Goal: Transaction & Acquisition: Book appointment/travel/reservation

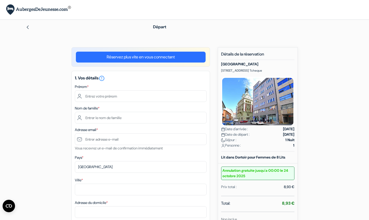
scroll to position [30, 0]
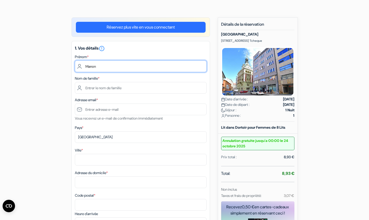
type input "Manon"
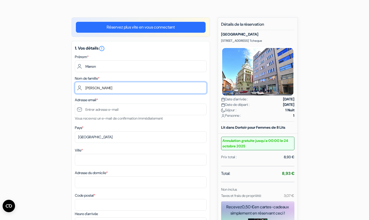
type input "Georges"
click at [152, 101] on div "Adresse email * Vous recevrez un e-mail de confirmation immédiatement" at bounding box center [141, 109] width 132 height 25
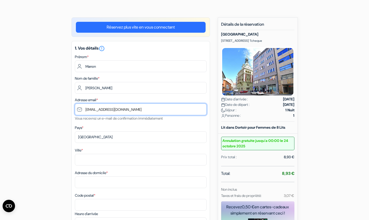
type input "[EMAIL_ADDRESS][DOMAIN_NAME]"
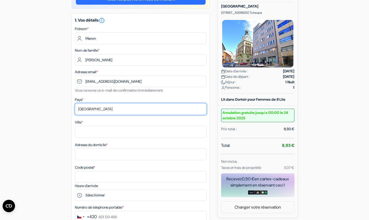
scroll to position [58, 0]
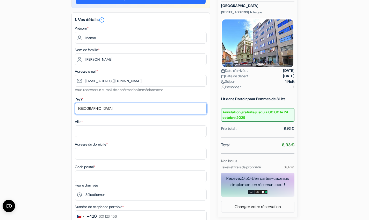
select select "fr"
type input "Talensac"
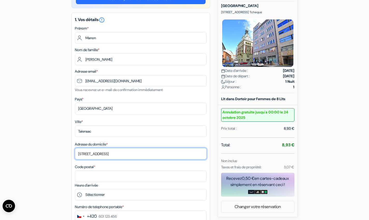
type input "6 rue de la lande"
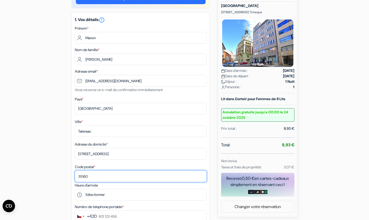
type input "35160"
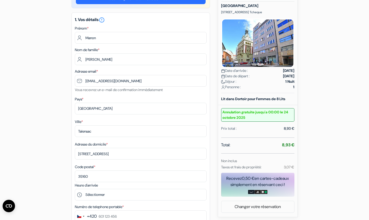
click at [46, 184] on div "add_box Auberge Benedikt City Center Benediktská 685/2, Prague, Republique Tche…" at bounding box center [185, 199] width 342 height 421
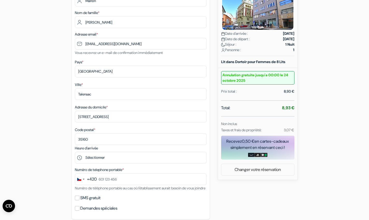
scroll to position [110, 0]
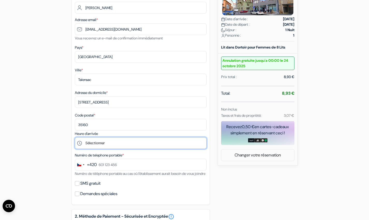
select select "15"
click at [91, 164] on div "+420" at bounding box center [92, 164] width 10 height 6
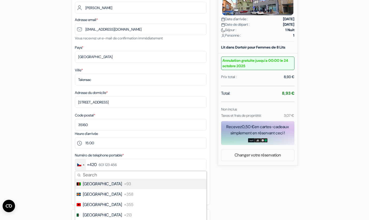
click at [81, 164] on div "Change country, selected Czechia (+420)" at bounding box center [79, 164] width 4 height 3
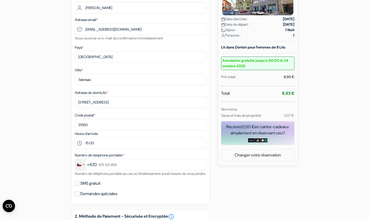
click at [81, 164] on div "Change country, selected Czechia (+420)" at bounding box center [79, 164] width 4 height 3
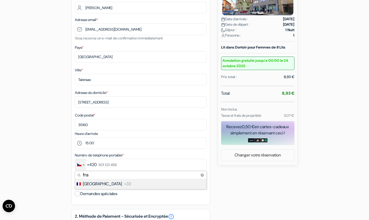
type input "fra"
click at [96, 184] on li "France +33" at bounding box center [141, 184] width 132 height 10
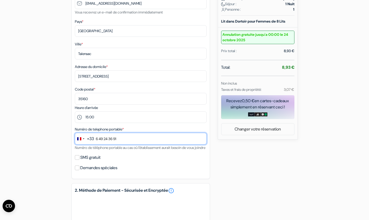
scroll to position [136, 0]
type input "6 49 24 36 91"
click at [56, 187] on div "add_box Auberge Benedikt City Center Benediktská 685/2, Prague, Republique Tche…" at bounding box center [185, 122] width 342 height 421
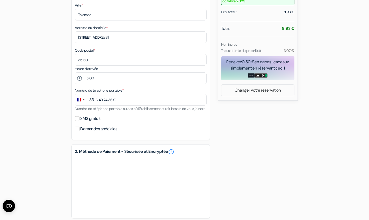
scroll to position [182, 0]
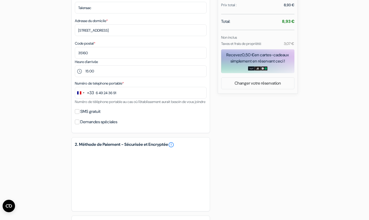
click at [77, 124] on input "Demandes spéciales" at bounding box center [77, 121] width 5 height 5
checkbox input "true"
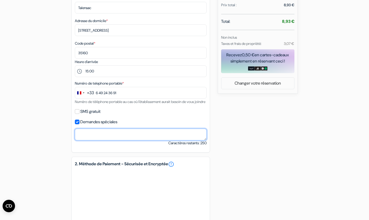
click at [91, 136] on textarea at bounding box center [141, 135] width 132 height 12
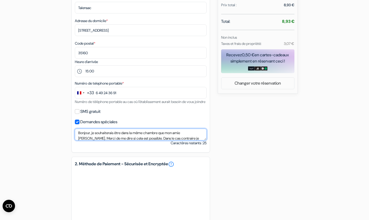
scroll to position [0, 0]
click at [117, 140] on textarea "Bonjour, je souhaiterais être dans la même chambre que mon amie Elouane Serre. …" at bounding box center [141, 135] width 132 height 12
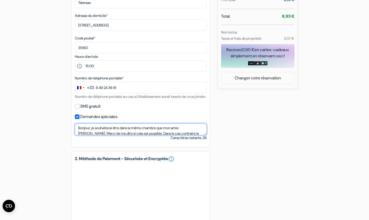
scroll to position [187, 0]
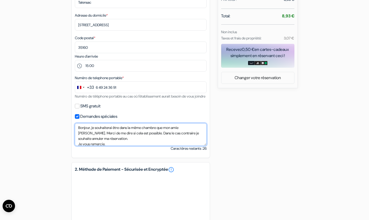
click at [205, 146] on textarea "Bonjour, je souhaiterai être dans la même chambre que mon amie Elouane Serre. M…" at bounding box center [141, 134] width 132 height 23
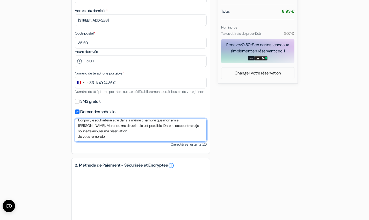
scroll to position [3, 0]
click at [101, 132] on textarea "Bonjour, je souhaiterai être dans la même chambre que mon amie Elouane Serre. M…" at bounding box center [141, 129] width 132 height 23
type textarea "Bonjour, je souhaiterai être dans la même chambre que mon amie Elouane Serre (d…"
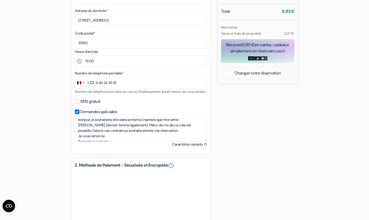
click at [292, 137] on div "add_box Auberge Benedikt City Center Benediktská 685/2, Prague, Republique Tche…" at bounding box center [185, 81] width 342 height 452
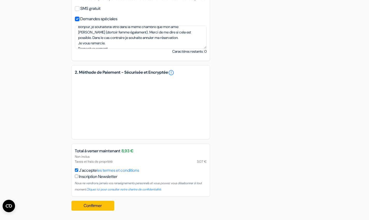
scroll to position [291, 0]
drag, startPoint x: 123, startPoint y: 66, endPoint x: 242, endPoint y: 140, distance: 139.9
click at [88, 206] on button "Confirmer Loading..." at bounding box center [93, 206] width 43 height 10
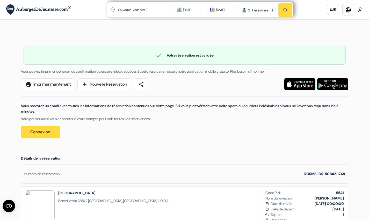
click at [360, 12] on img at bounding box center [360, 9] width 5 height 5
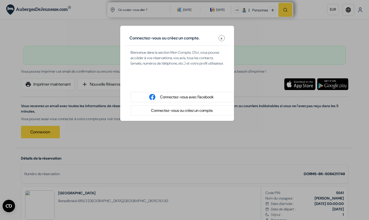
click at [222, 38] on span "x" at bounding box center [222, 38] width 2 height 5
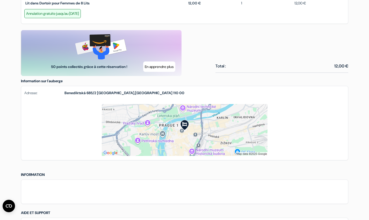
scroll to position [270, 0]
click at [196, 183] on div at bounding box center [185, 191] width 328 height 24
click at [194, 189] on div at bounding box center [185, 191] width 328 height 24
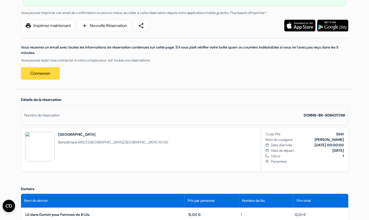
scroll to position [65, 0]
